Goal: Information Seeking & Learning: Understand process/instructions

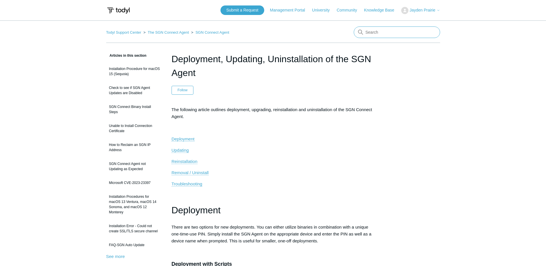
click at [375, 34] on input "Search" at bounding box center [397, 32] width 86 height 12
type input "t"
type input "agent"
click at [190, 174] on span "Removal / Uninstall" at bounding box center [189, 172] width 37 height 5
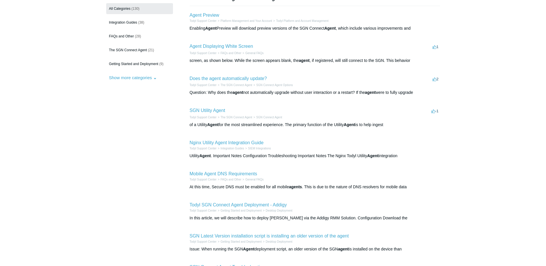
scroll to position [115, 0]
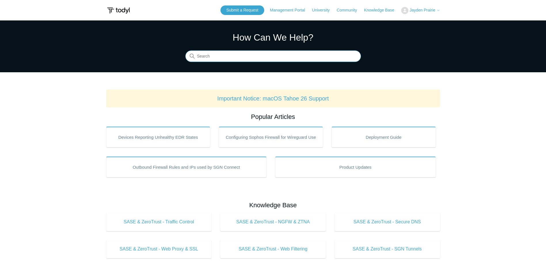
click at [213, 52] on input "Search" at bounding box center [273, 57] width 176 height 12
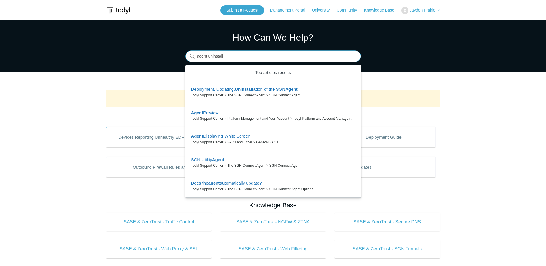
type input "agent uninstall"
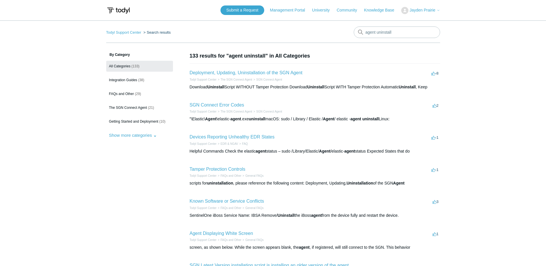
click at [276, 69] on li "Deployment, Updating, Uninstallation of the SGN Agent -8 votes -8 Todyl Support…" at bounding box center [315, 79] width 250 height 33
click at [266, 72] on link "Deployment, Updating, Uninstallation of the SGN Agent" at bounding box center [246, 72] width 113 height 5
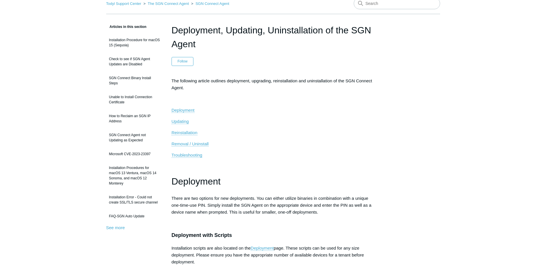
scroll to position [86, 0]
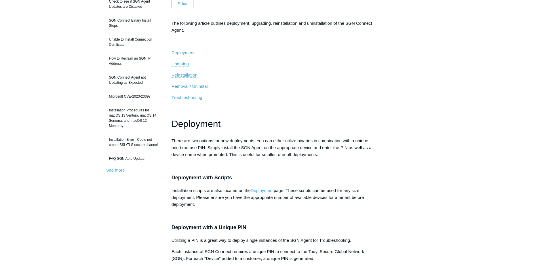
click at [202, 89] on link "Removal / Uninstall" at bounding box center [189, 86] width 37 height 5
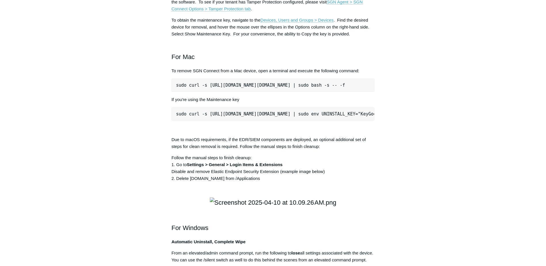
drag, startPoint x: 352, startPoint y: 84, endPoint x: 321, endPoint y: 92, distance: 31.5
click at [321, 12] on p "For deployments where Tamper Protection is configured, the maintenance key will…" at bounding box center [272, 2] width 203 height 21
click at [229, 12] on p "For deployments where Tamper Protection is configured, the maintenance key will…" at bounding box center [272, 2] width 203 height 21
click at [230, 12] on link "SGN Agent > SGN Connect Options > Tamper Protection tab" at bounding box center [266, 5] width 191 height 12
